Goal: Information Seeking & Learning: Learn about a topic

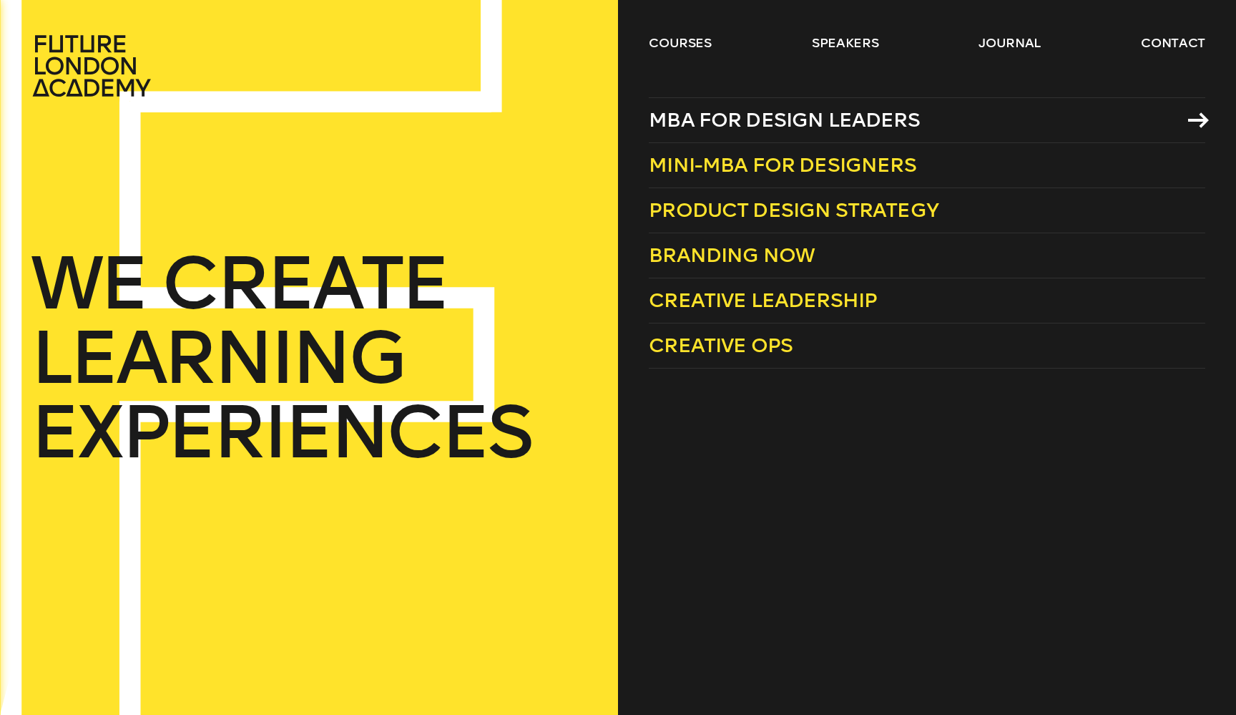
click at [705, 115] on span "MBA for Design Leaders" at bounding box center [784, 120] width 271 height 24
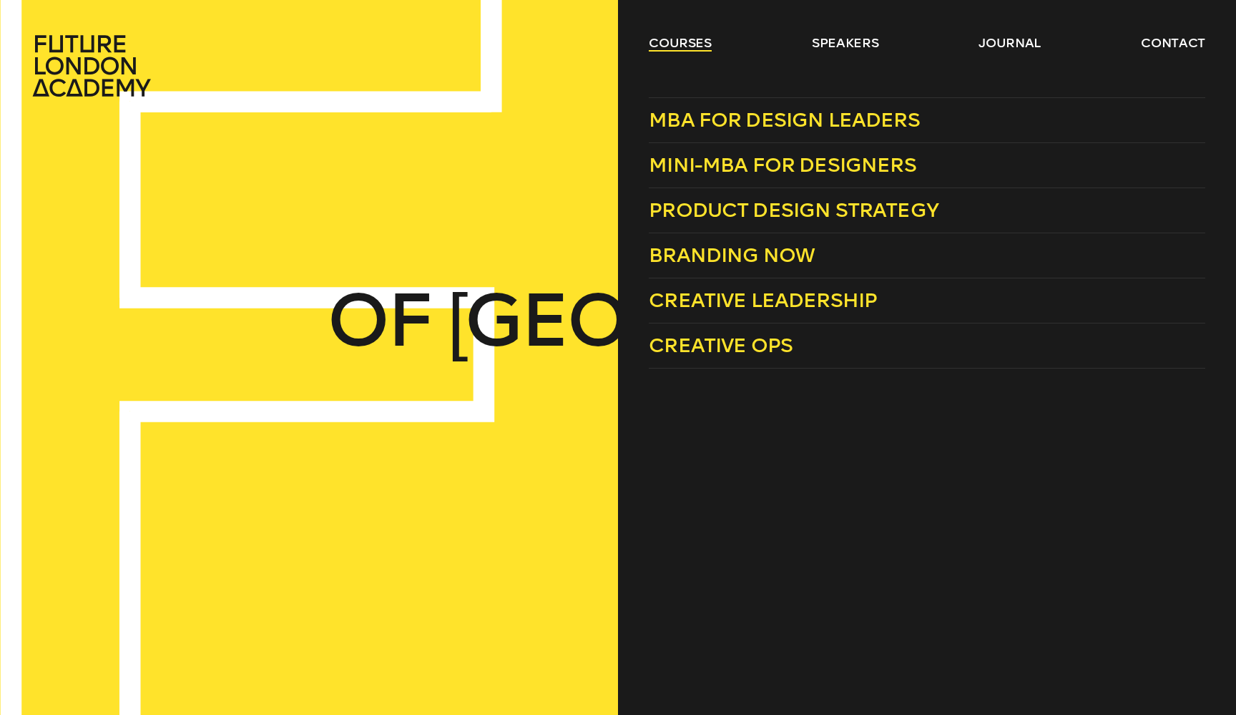
click at [680, 39] on link "courses" at bounding box center [680, 42] width 63 height 17
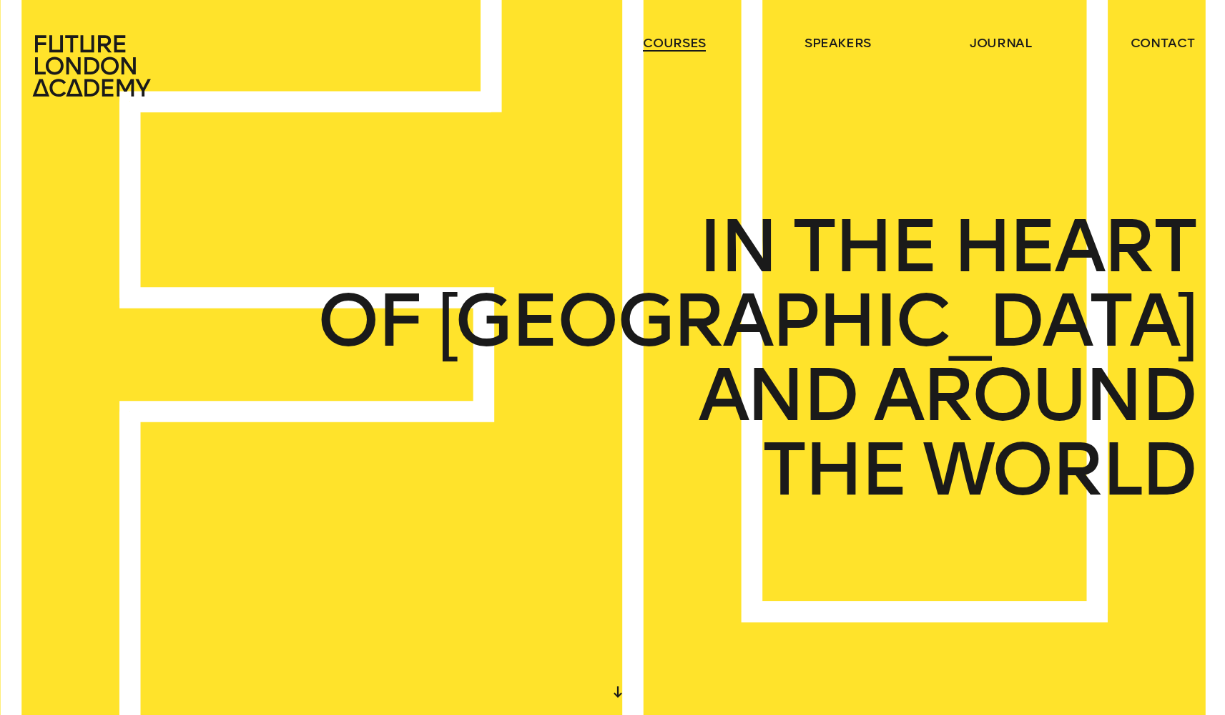
click at [680, 39] on link "courses" at bounding box center [674, 42] width 63 height 17
click at [689, 43] on link "courses" at bounding box center [674, 42] width 63 height 17
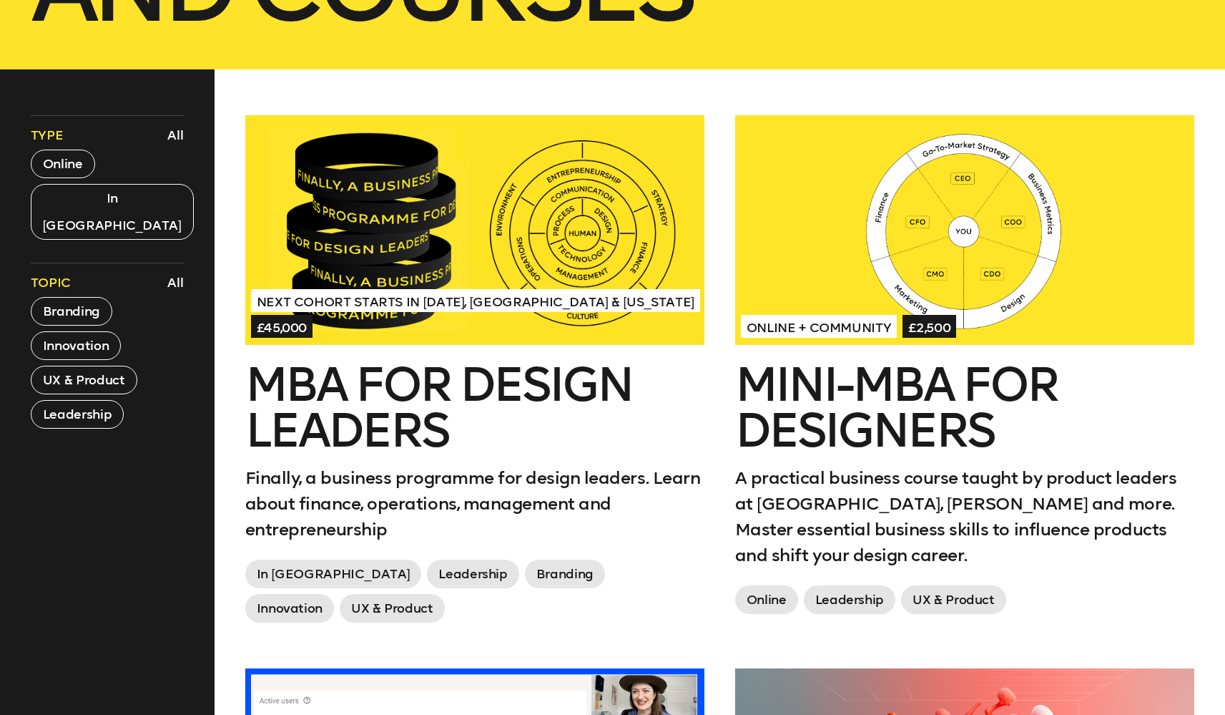
scroll to position [420, 0]
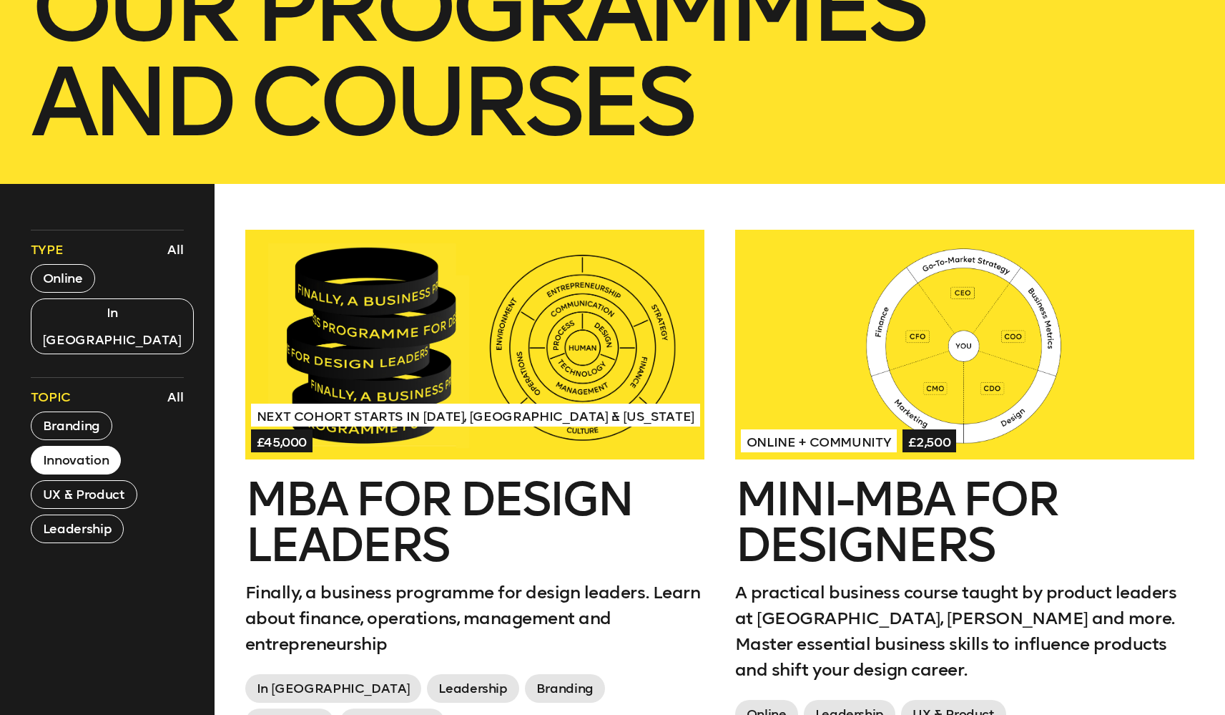
click at [56, 446] on button "Innovation" at bounding box center [76, 460] width 90 height 29
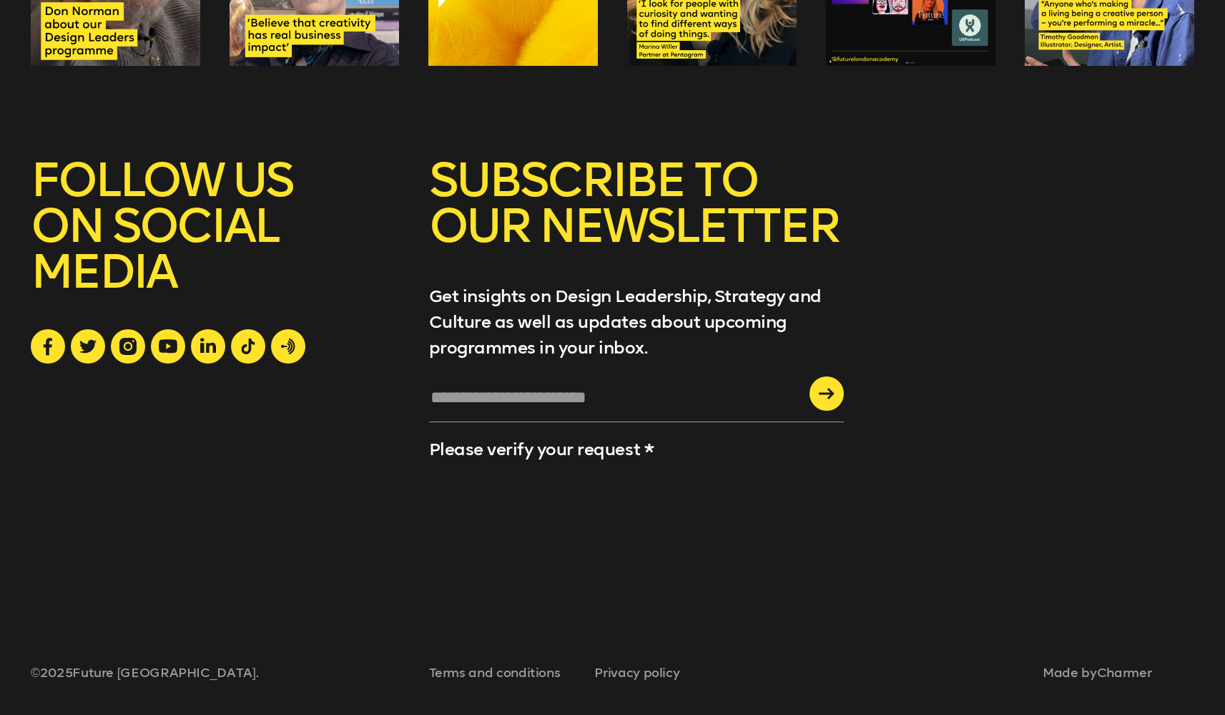
scroll to position [0, 0]
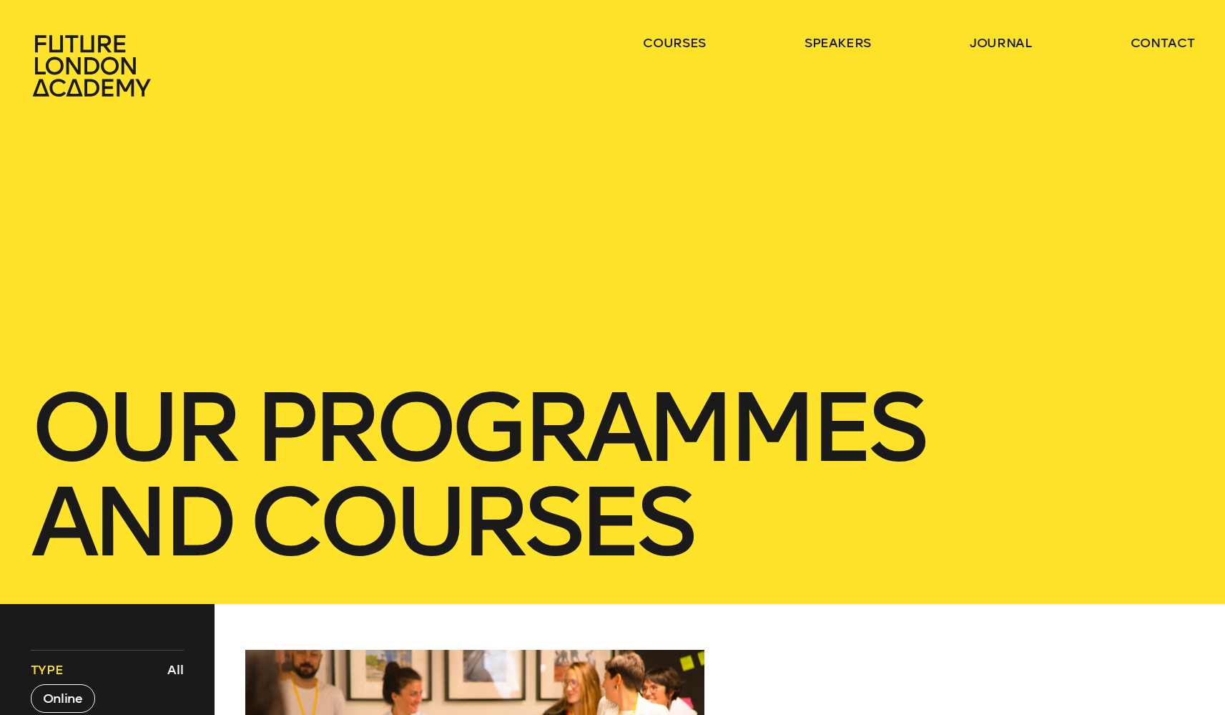
click at [883, 1] on header "courses speakers journal contact" at bounding box center [612, 48] width 1225 height 97
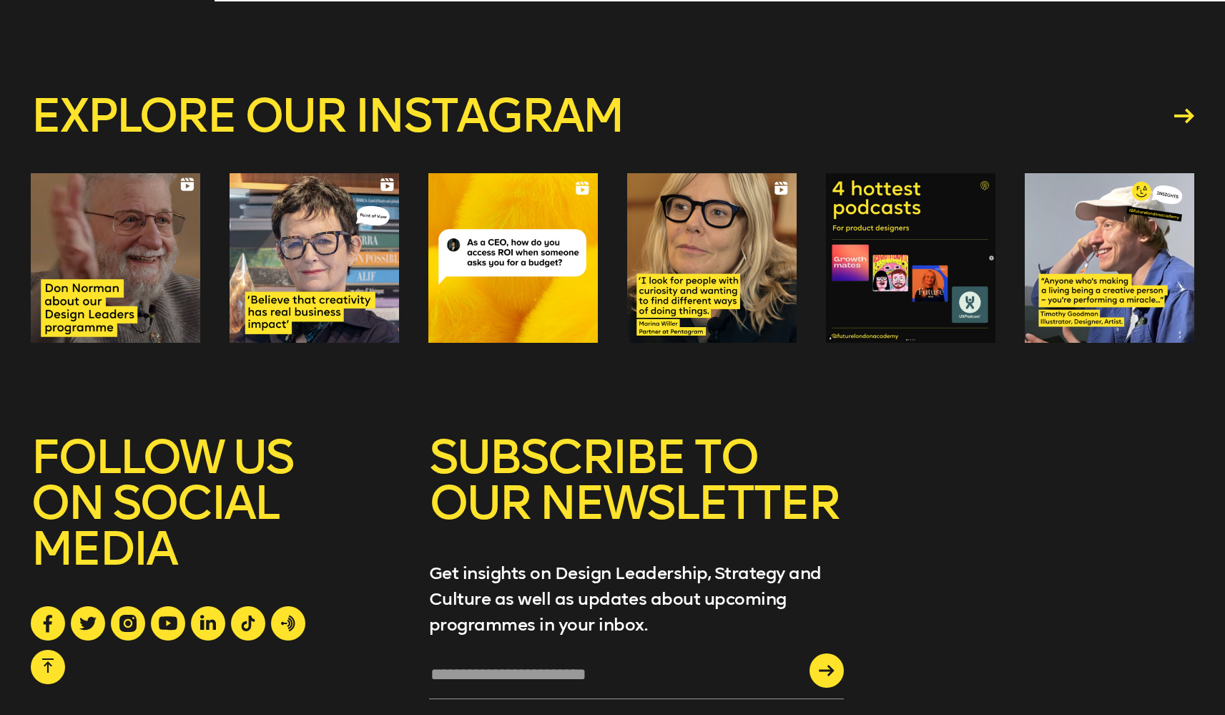
scroll to position [1609, 0]
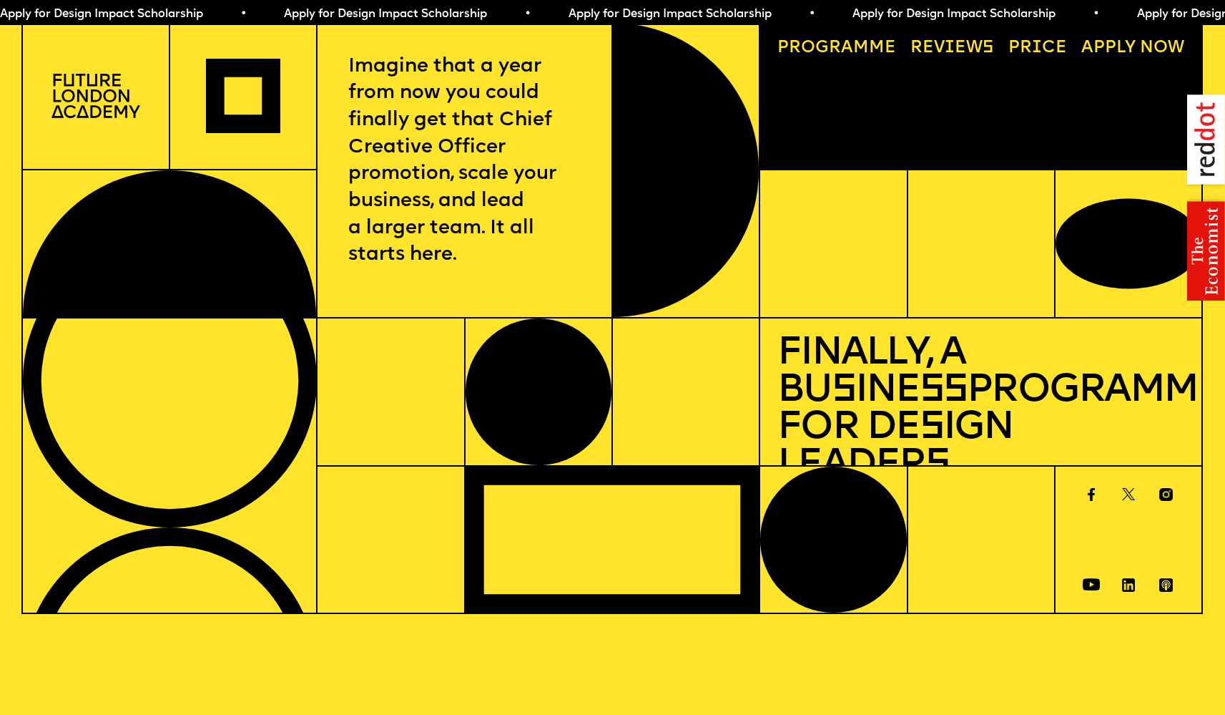
click at [1033, 56] on link "Price" at bounding box center [1038, 48] width 76 height 34
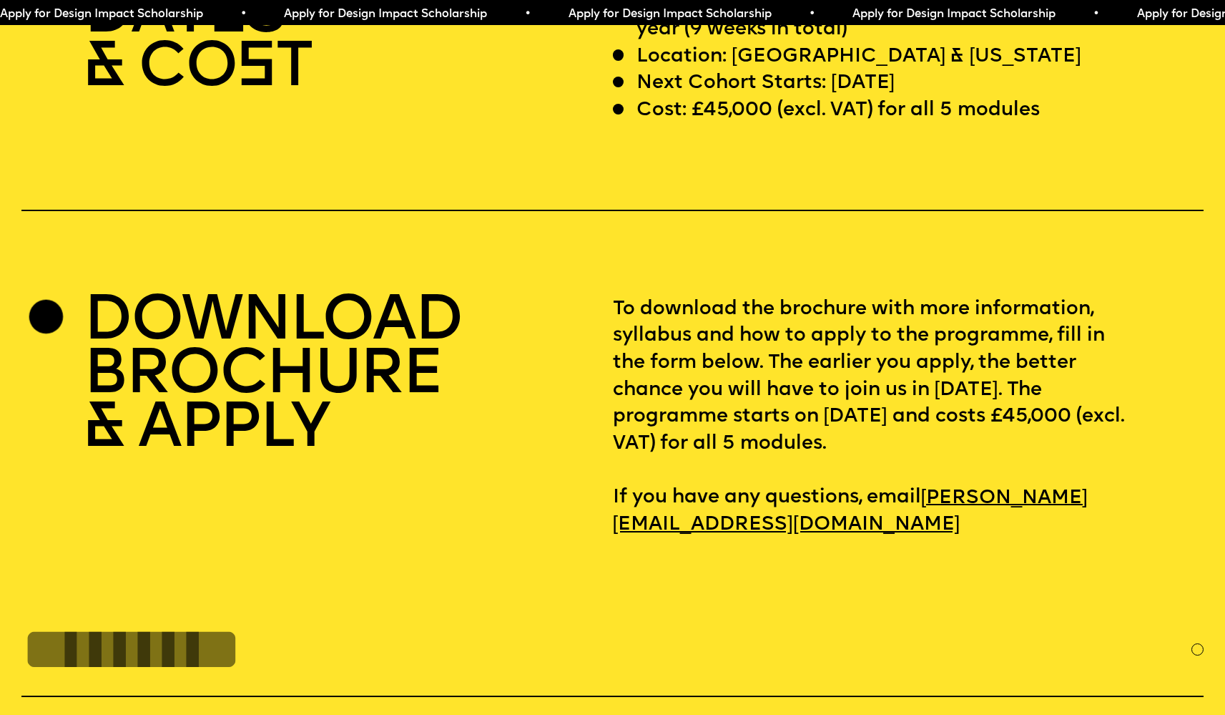
scroll to position [4894, 0]
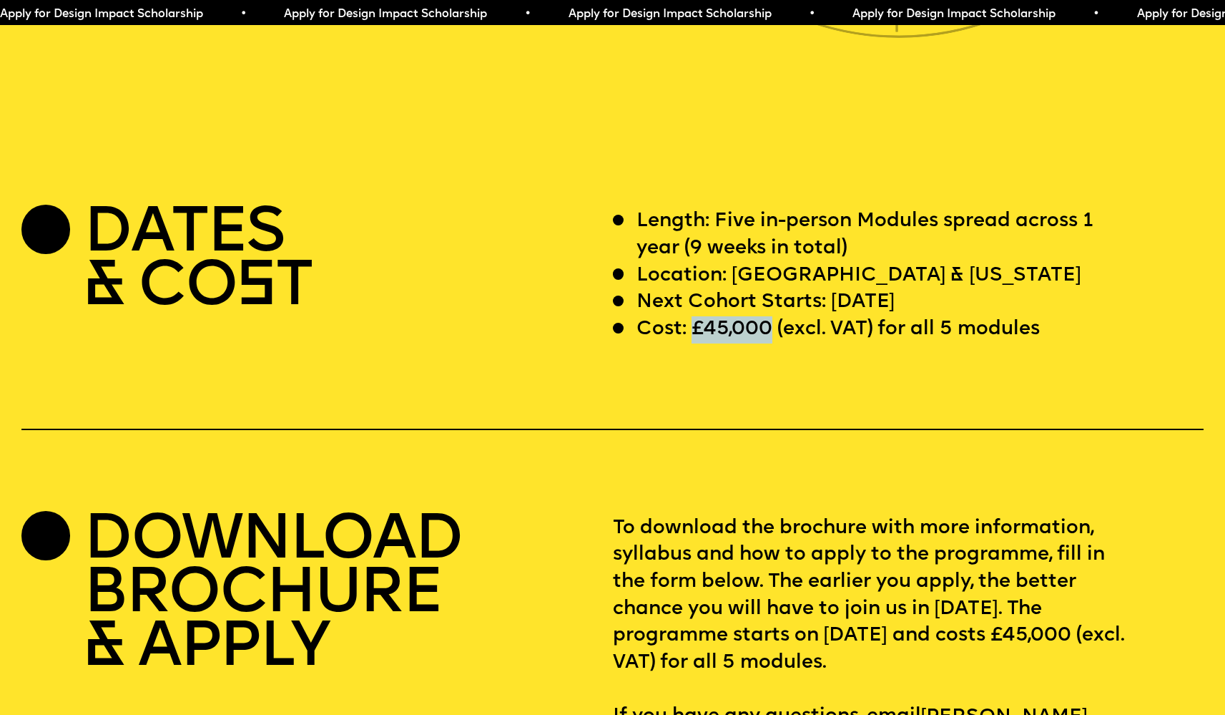
drag, startPoint x: 695, startPoint y: 370, endPoint x: 769, endPoint y: 370, distance: 73.7
click at [769, 343] on p "Cost: £45,000 (excl. VAT) for all 5 modules" at bounding box center [838, 329] width 403 height 27
copy p "£45,000"
click at [662, 509] on div "DATES & CO S T Length: Five in-person Modules spread across 1 year (9 weeks in …" at bounding box center [612, 482] width 1225 height 549
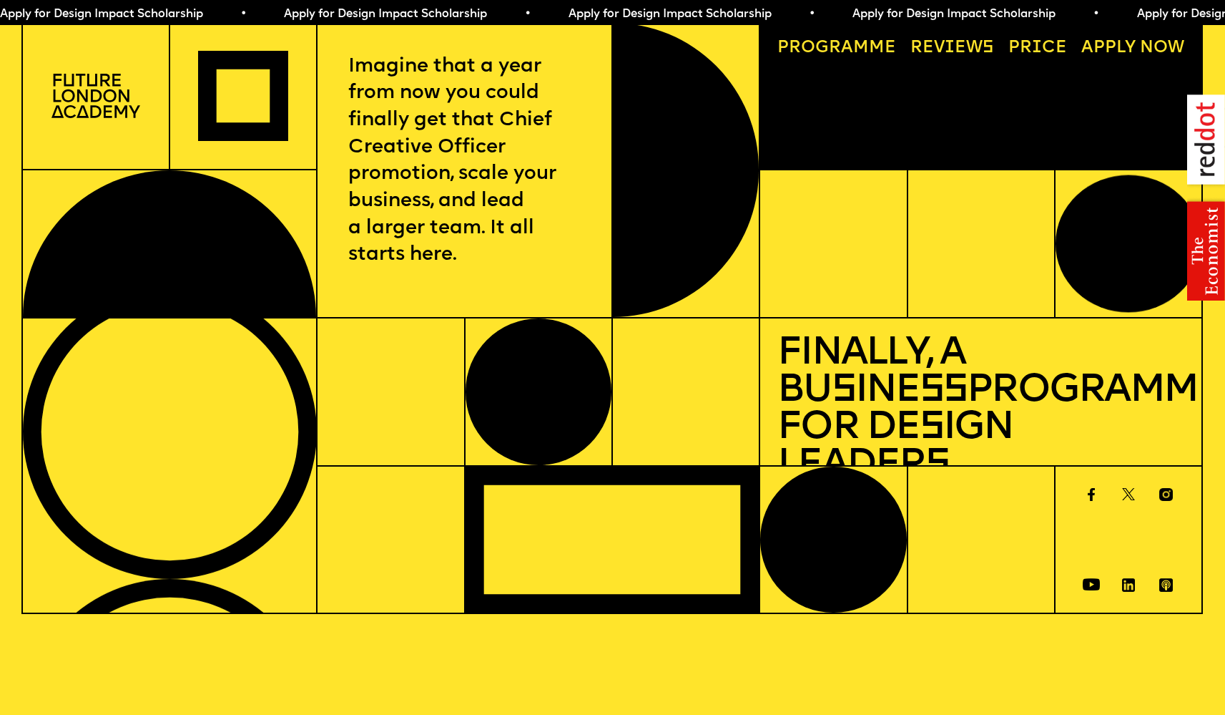
click at [116, 114] on img at bounding box center [96, 96] width 88 height 44
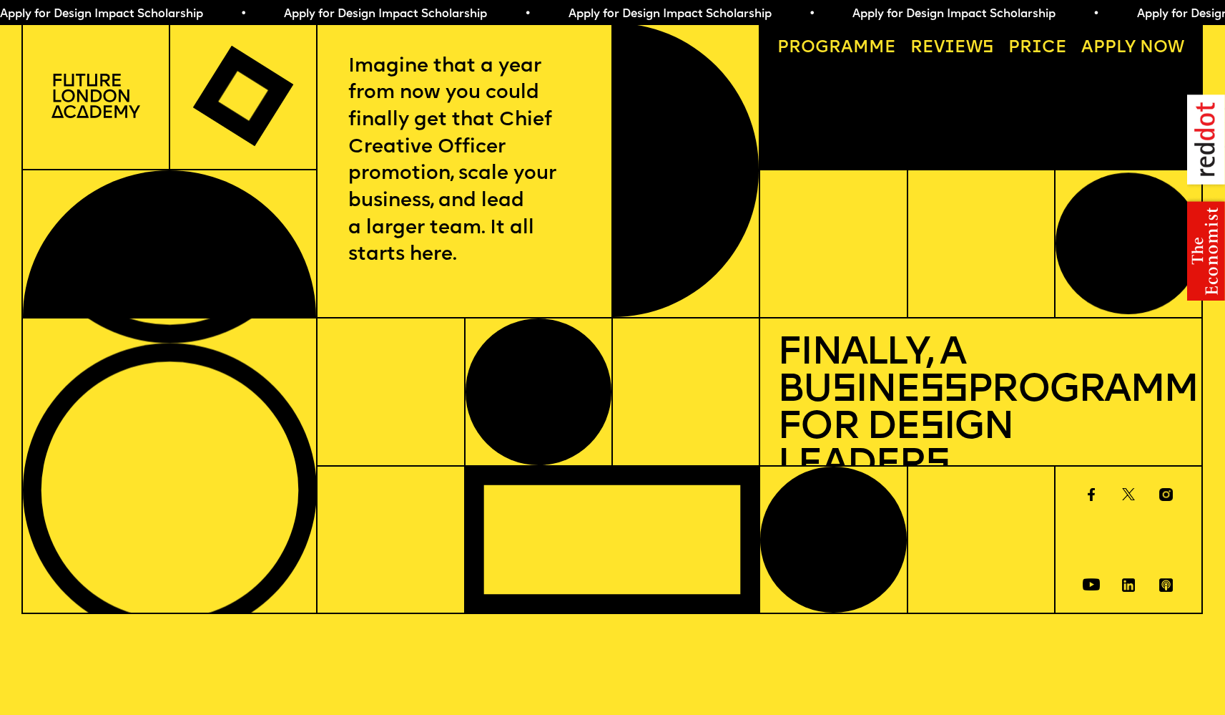
click at [105, 97] on img at bounding box center [96, 96] width 88 height 44
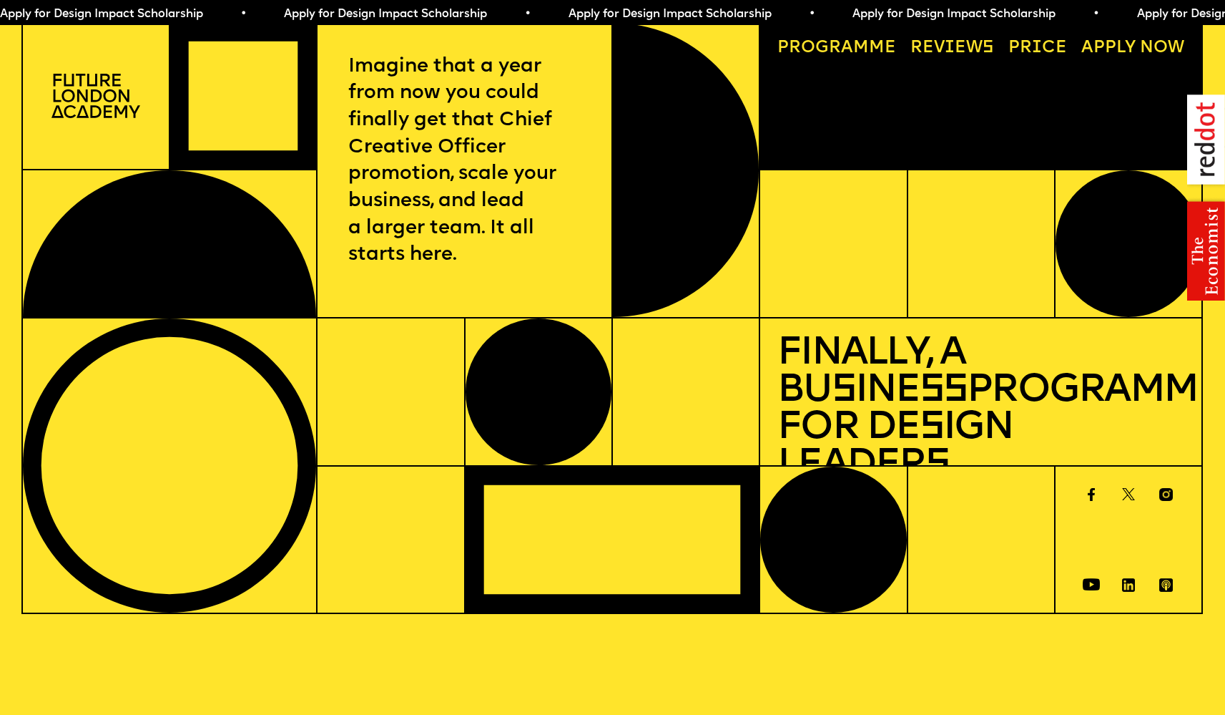
click at [855, 50] on link "Progr a mme" at bounding box center [837, 48] width 136 height 34
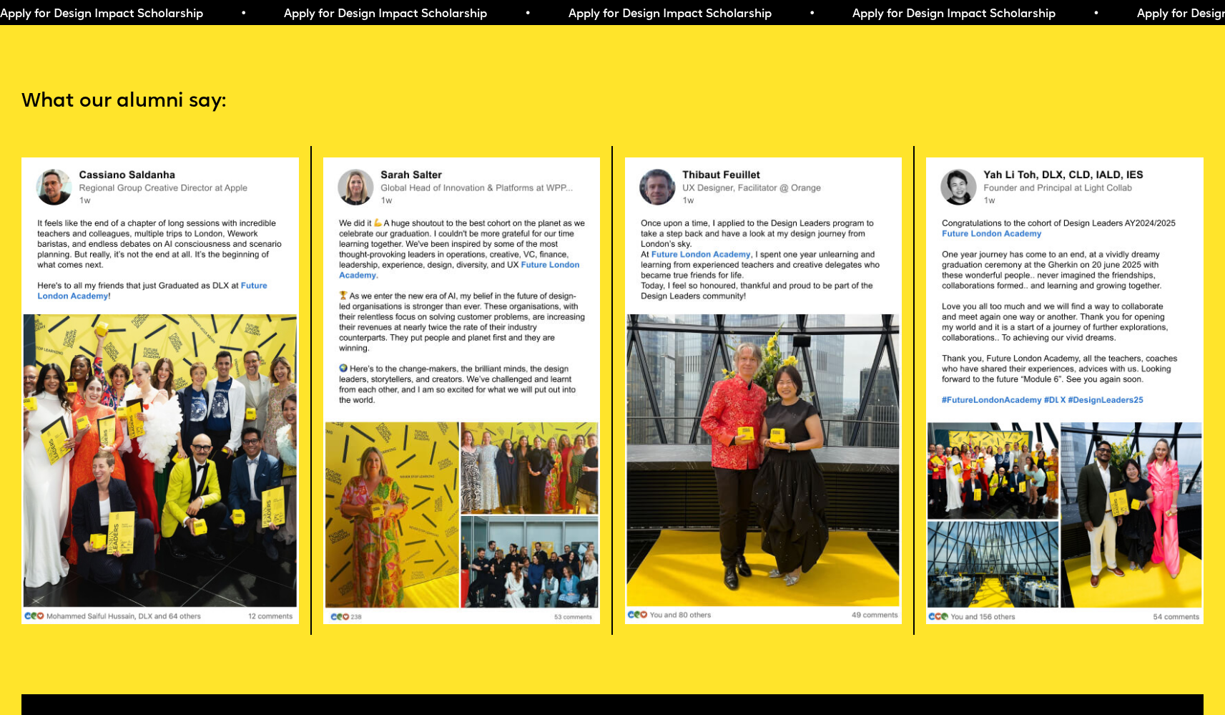
scroll to position [3721, 0]
